Goal: Information Seeking & Learning: Learn about a topic

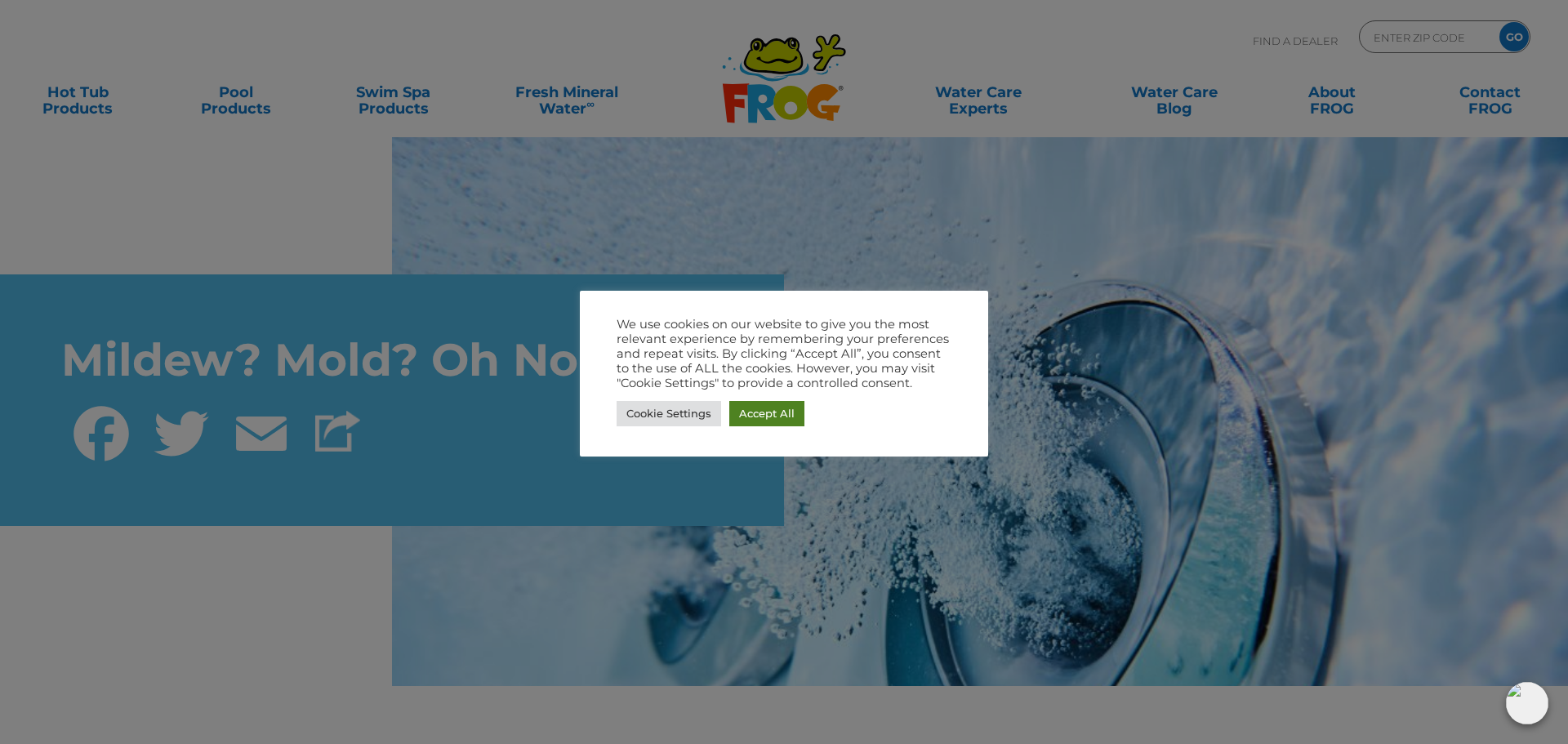
click at [769, 406] on link "Accept All" at bounding box center [767, 414] width 75 height 25
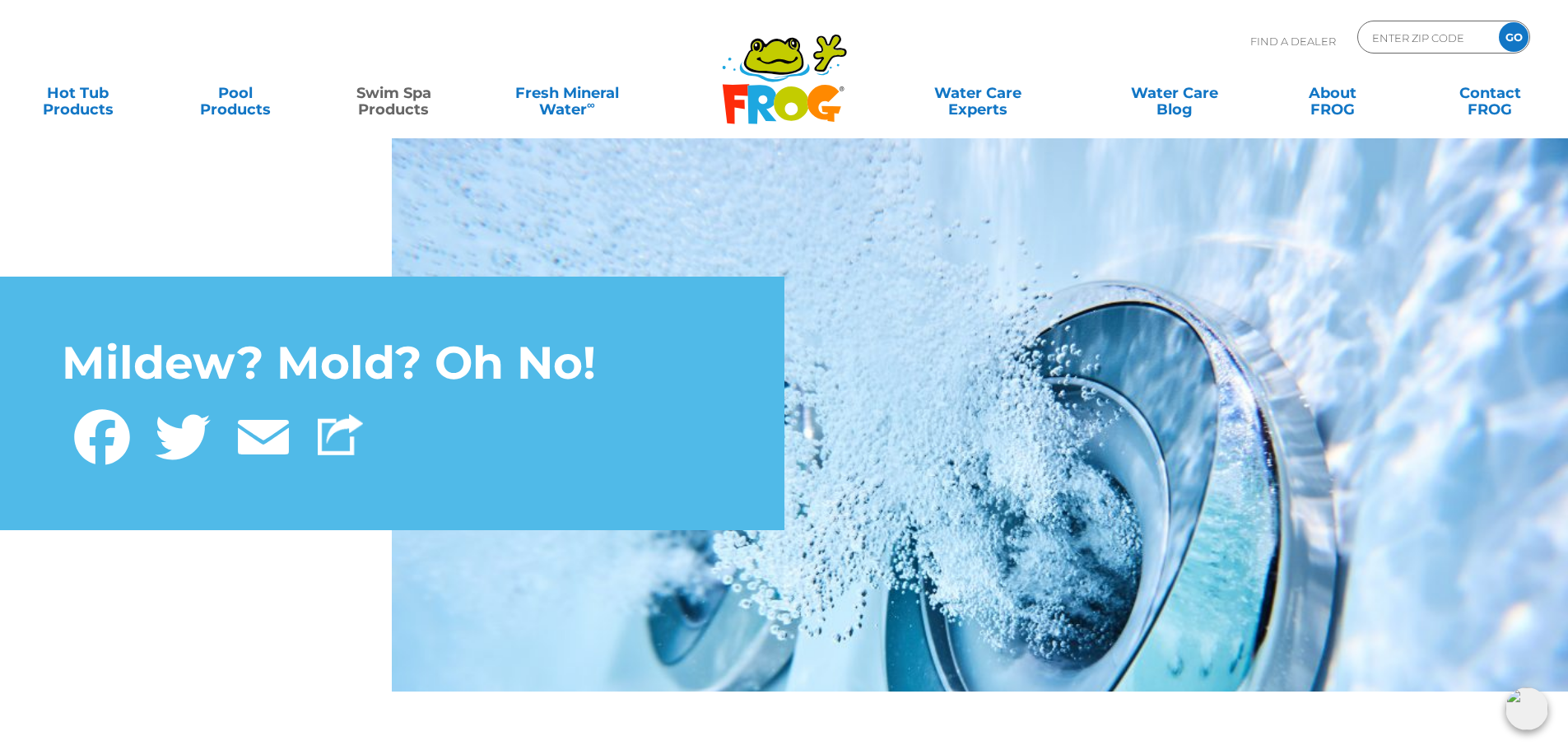
click at [375, 104] on link "Swim Spa Products" at bounding box center [394, 92] width 123 height 33
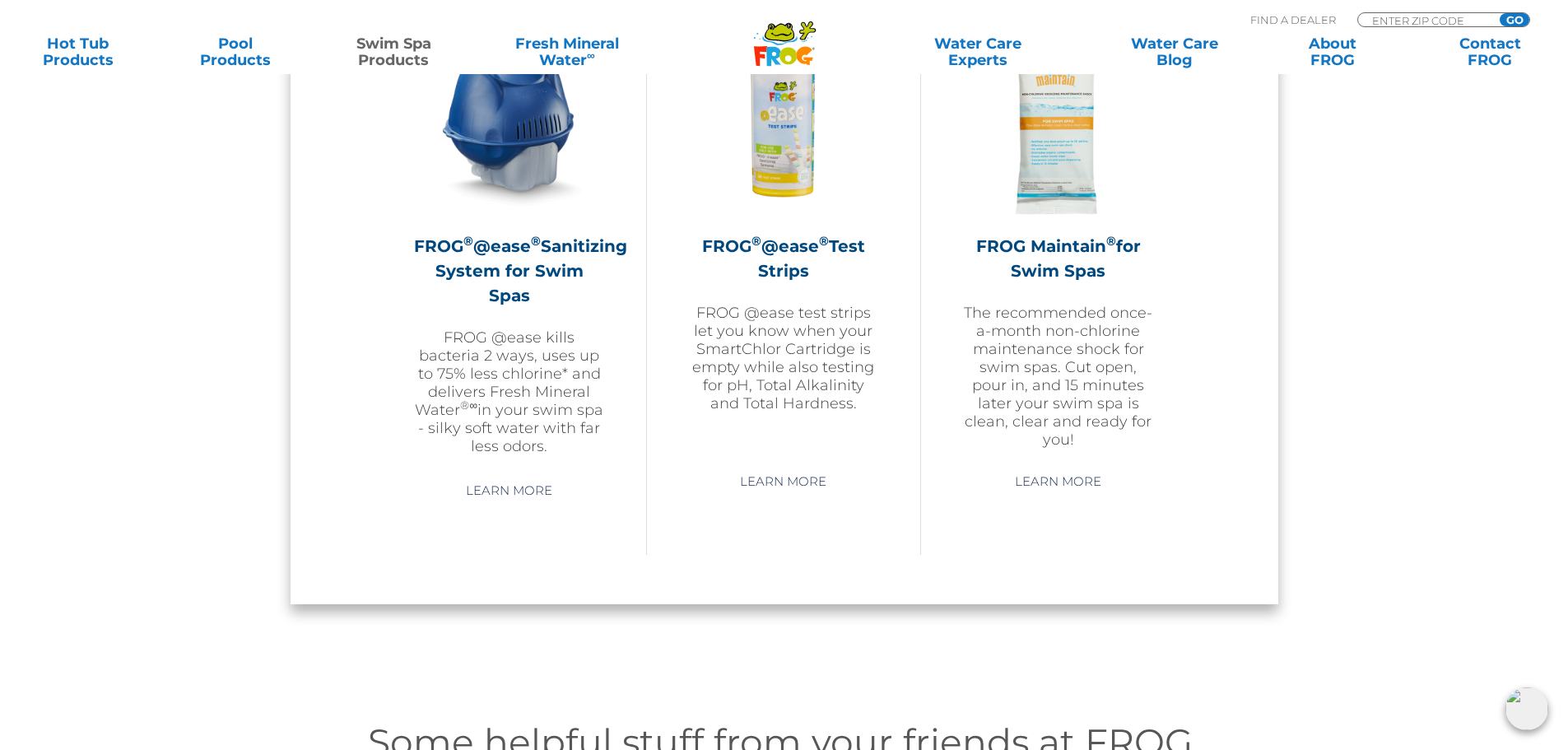
scroll to position [1565, 0]
click at [495, 480] on link "Learn More" at bounding box center [509, 491] width 125 height 30
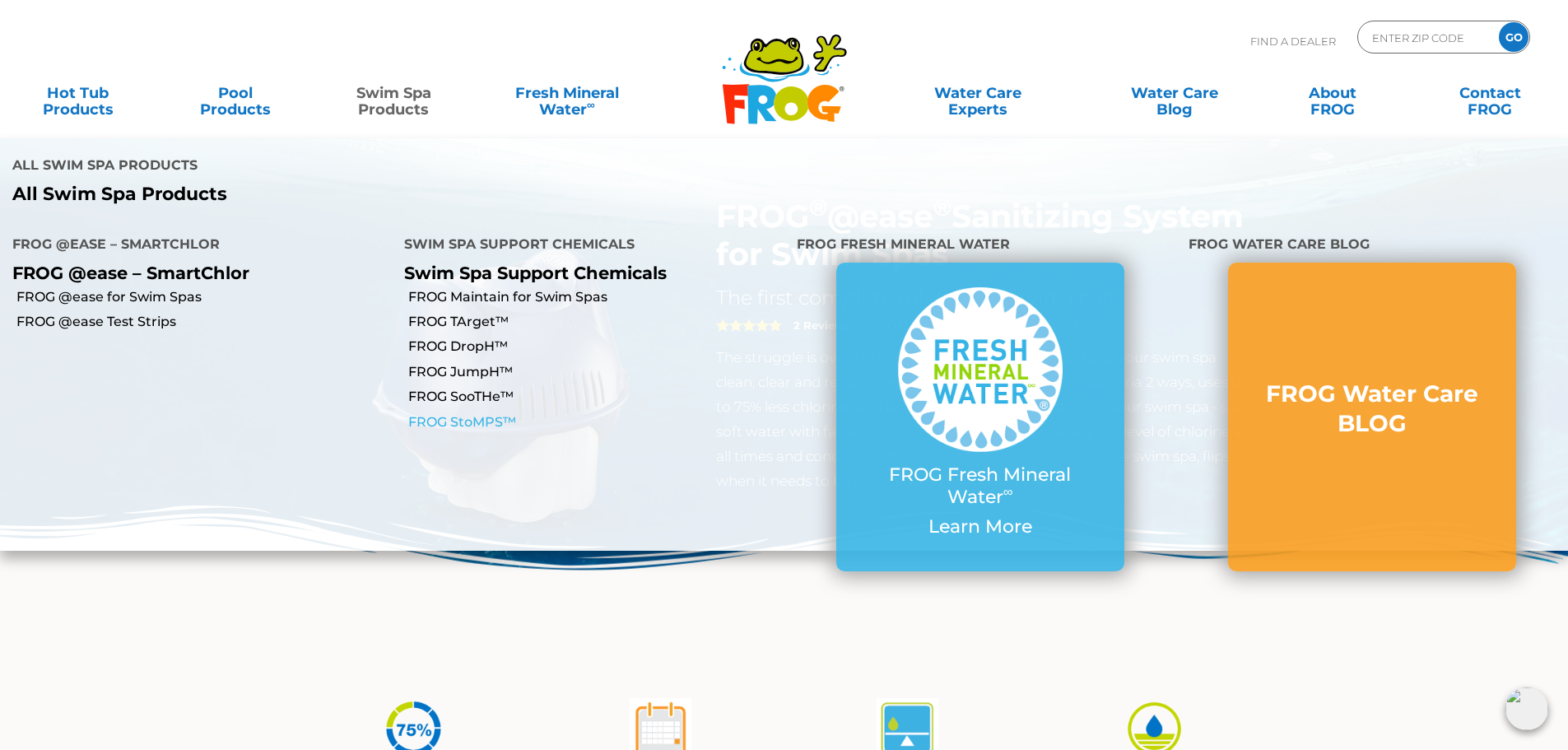
click at [475, 414] on link "FROG StoMPS™" at bounding box center [596, 423] width 375 height 18
click at [440, 388] on link "FROG SooTHe™" at bounding box center [596, 397] width 375 height 18
click at [447, 363] on link "FROG JumpH™" at bounding box center [596, 372] width 375 height 18
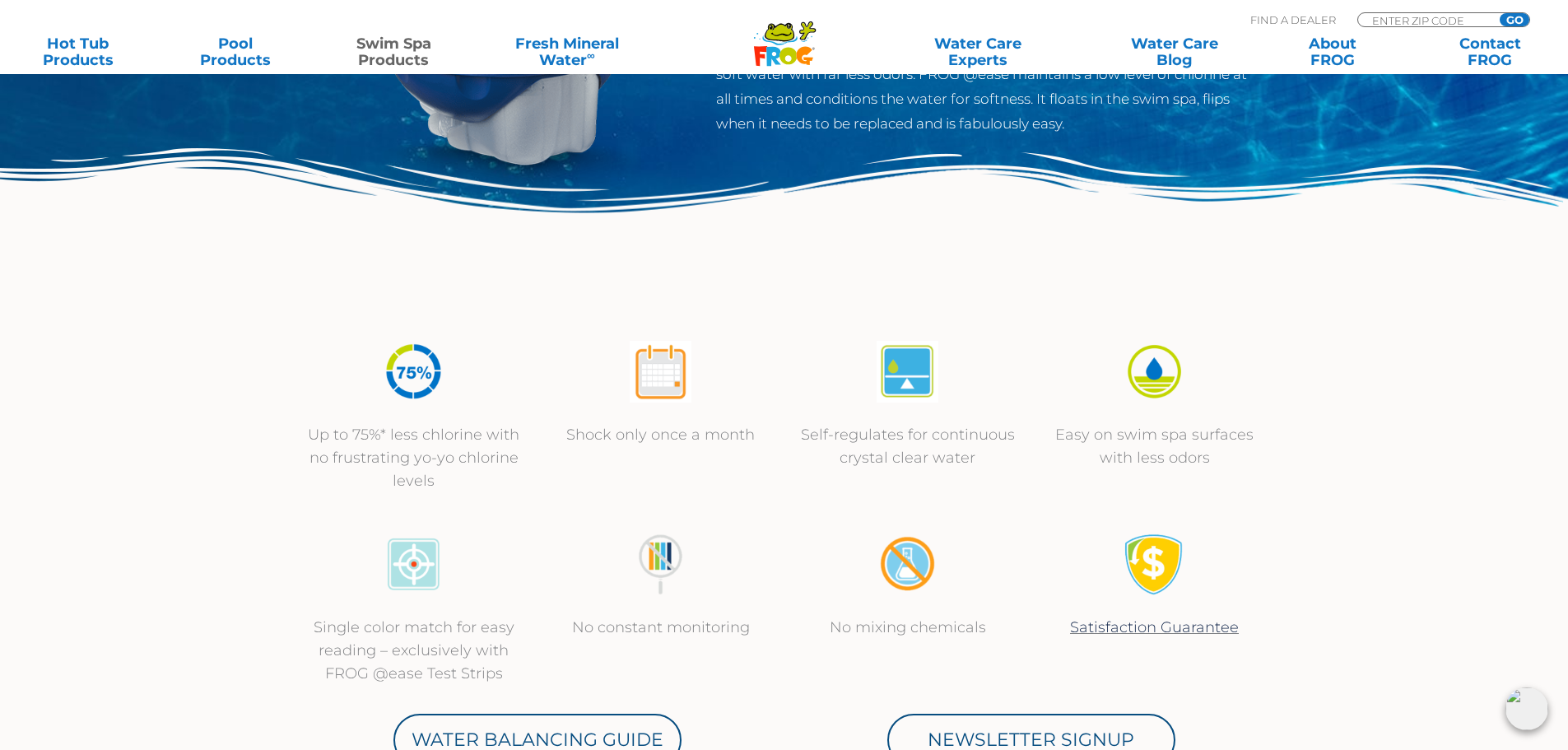
scroll to position [329, 0]
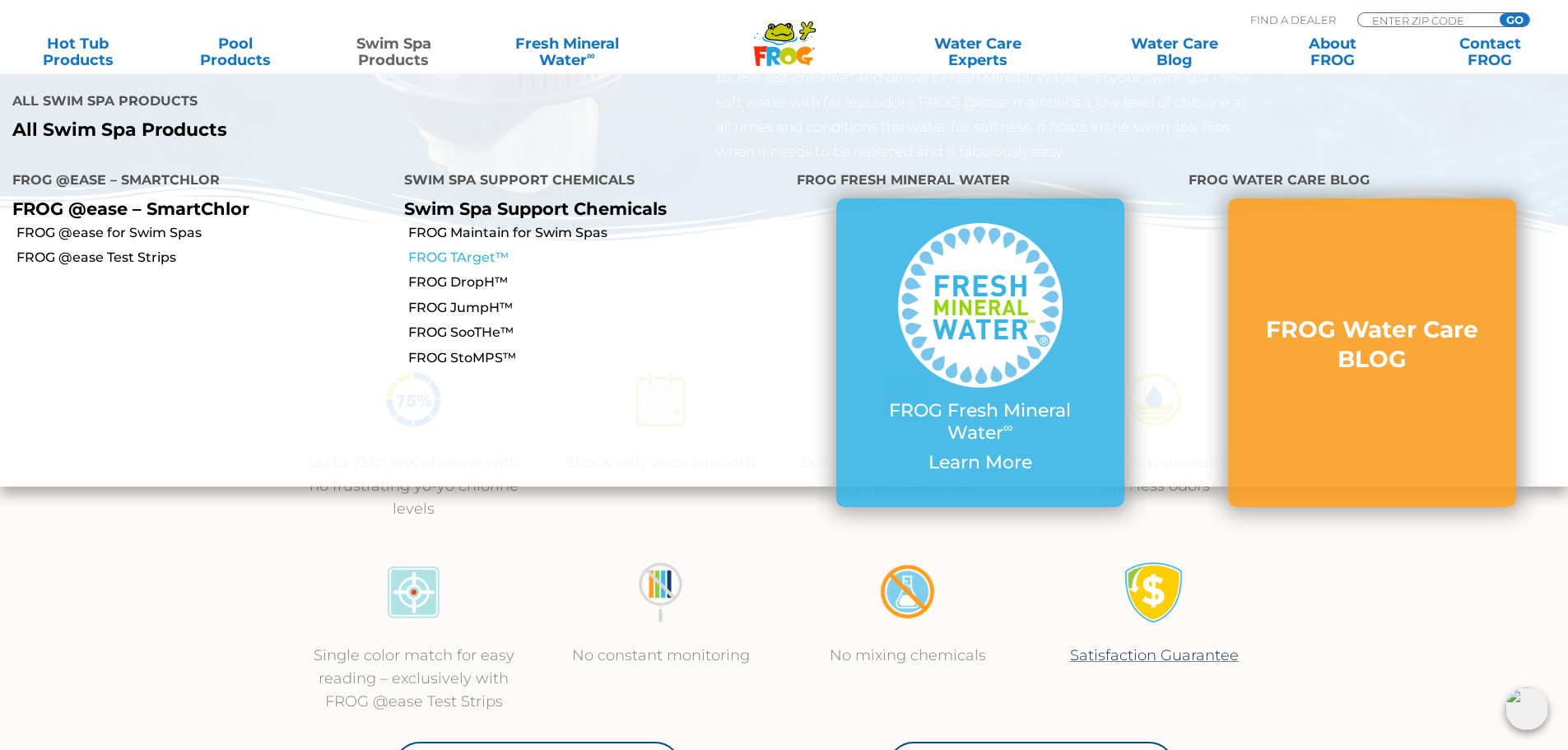
click at [481, 249] on link "FROG TArget™" at bounding box center [596, 257] width 375 height 18
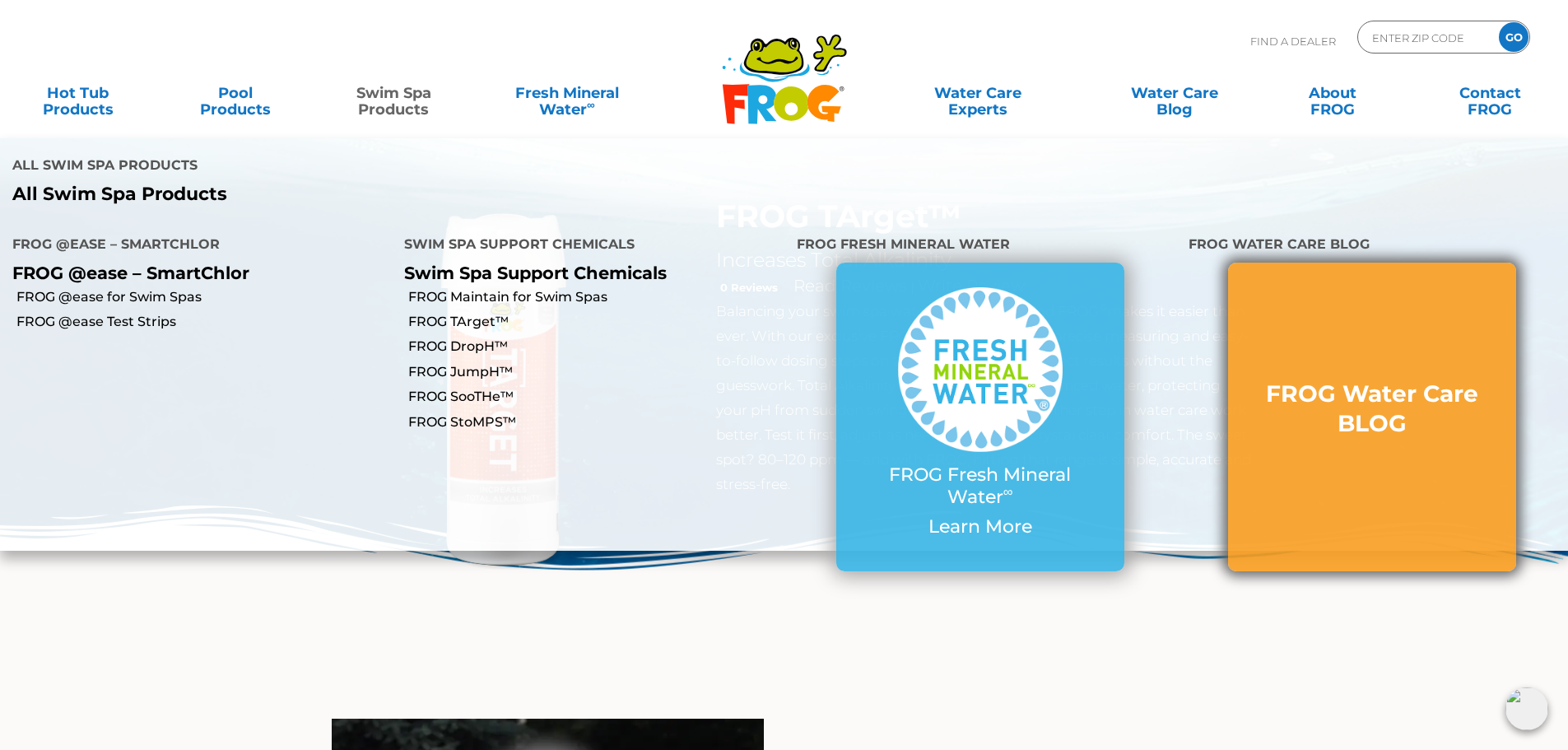
click at [1415, 379] on h3 "FROG Water Care BLOG" at bounding box center [1372, 408] width 222 height 60
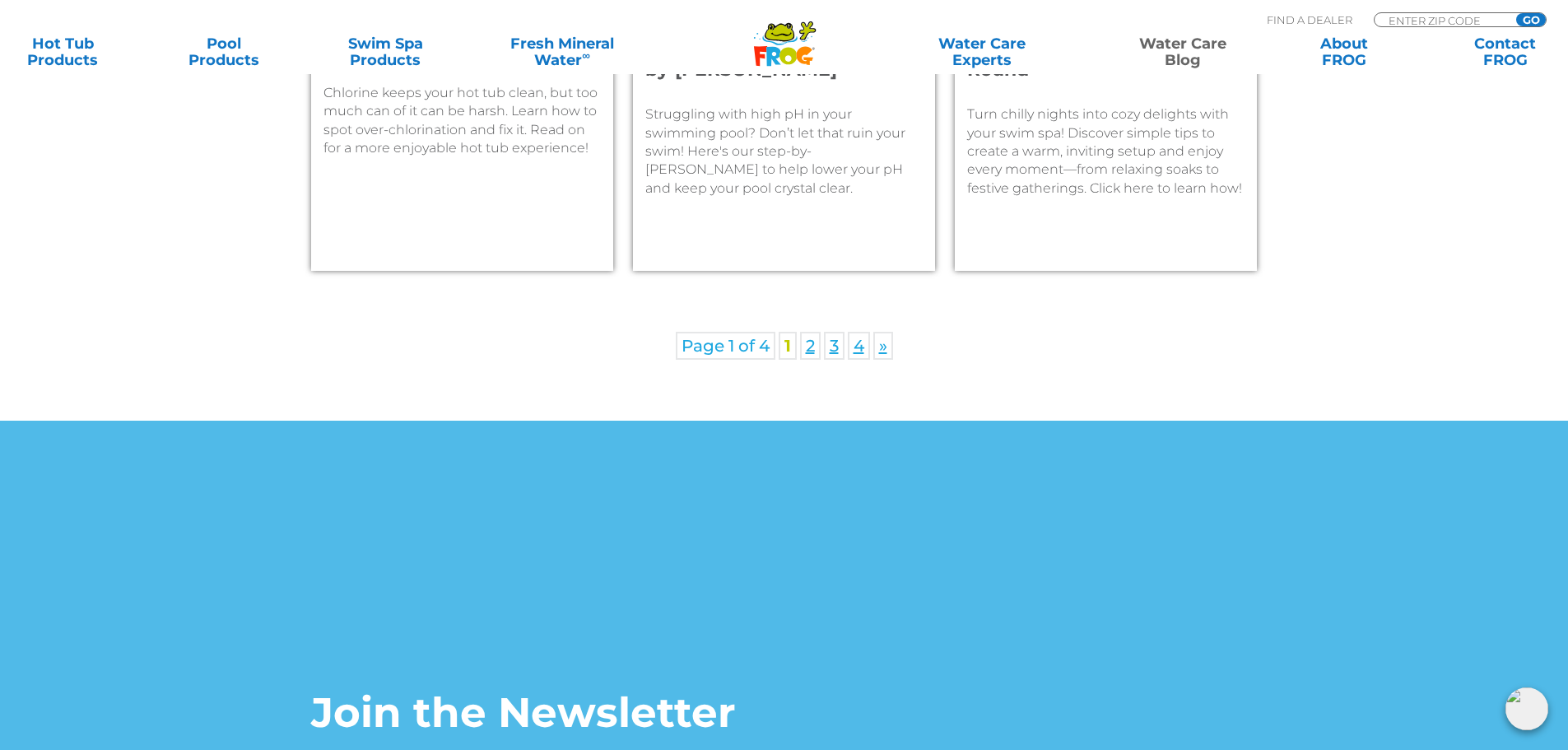
scroll to position [2635, 0]
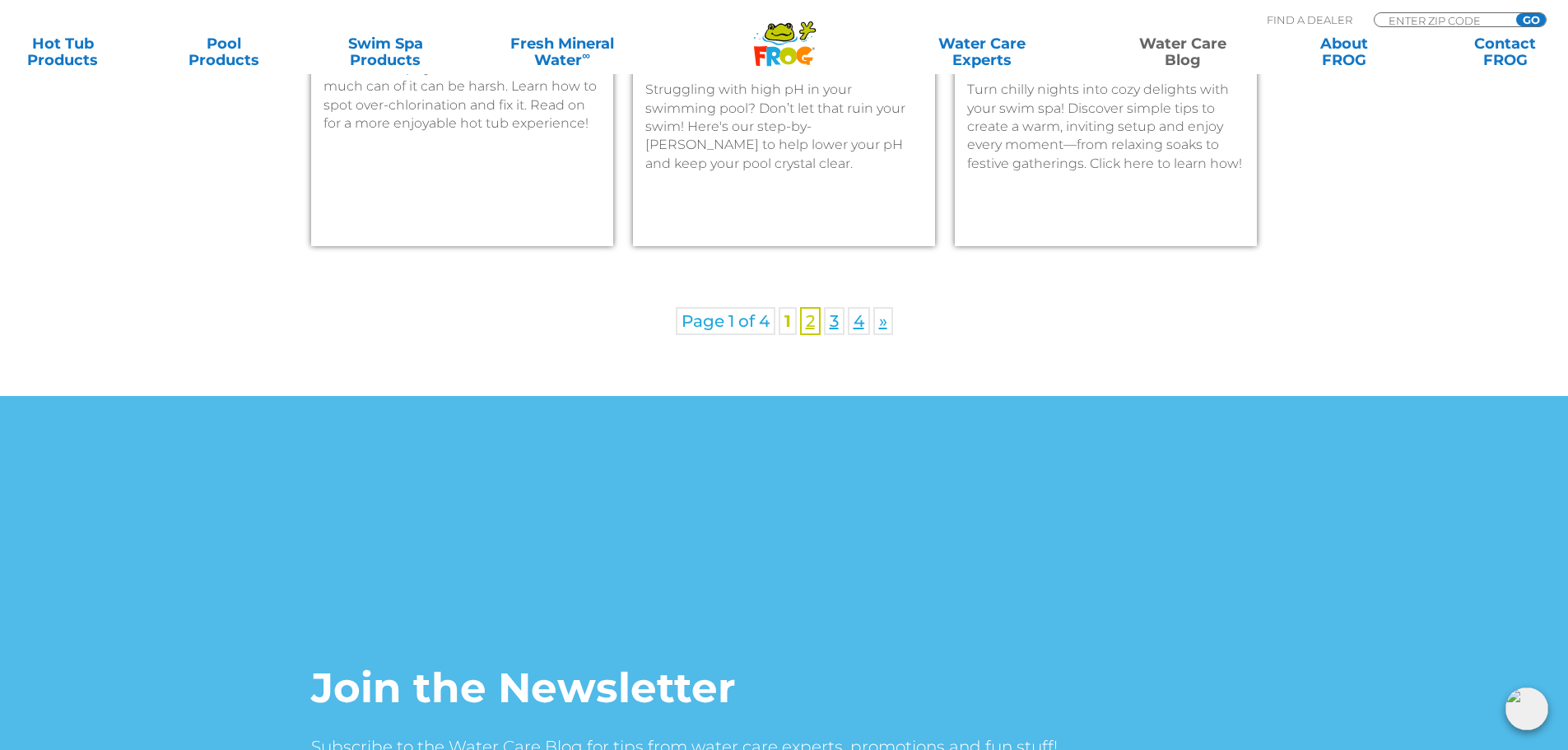
click at [812, 324] on link "2" at bounding box center [810, 320] width 21 height 28
